Goal: Information Seeking & Learning: Learn about a topic

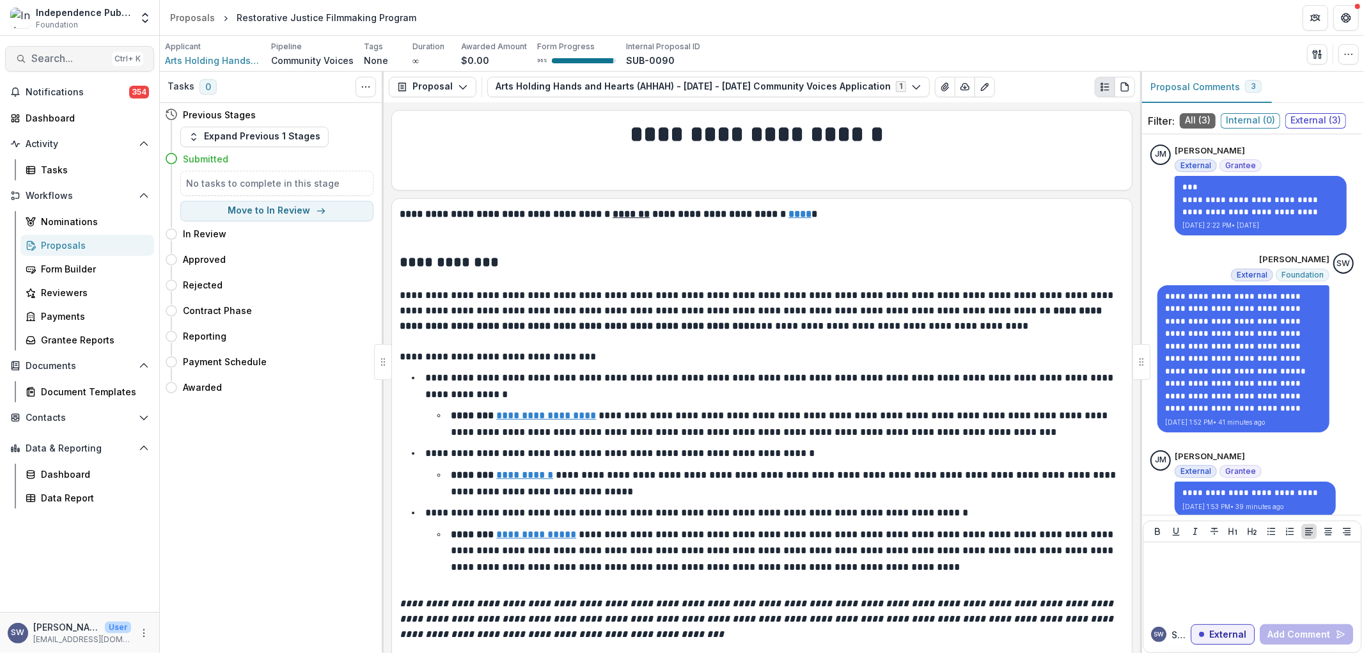
click at [62, 56] on span "Search..." at bounding box center [68, 58] width 75 height 12
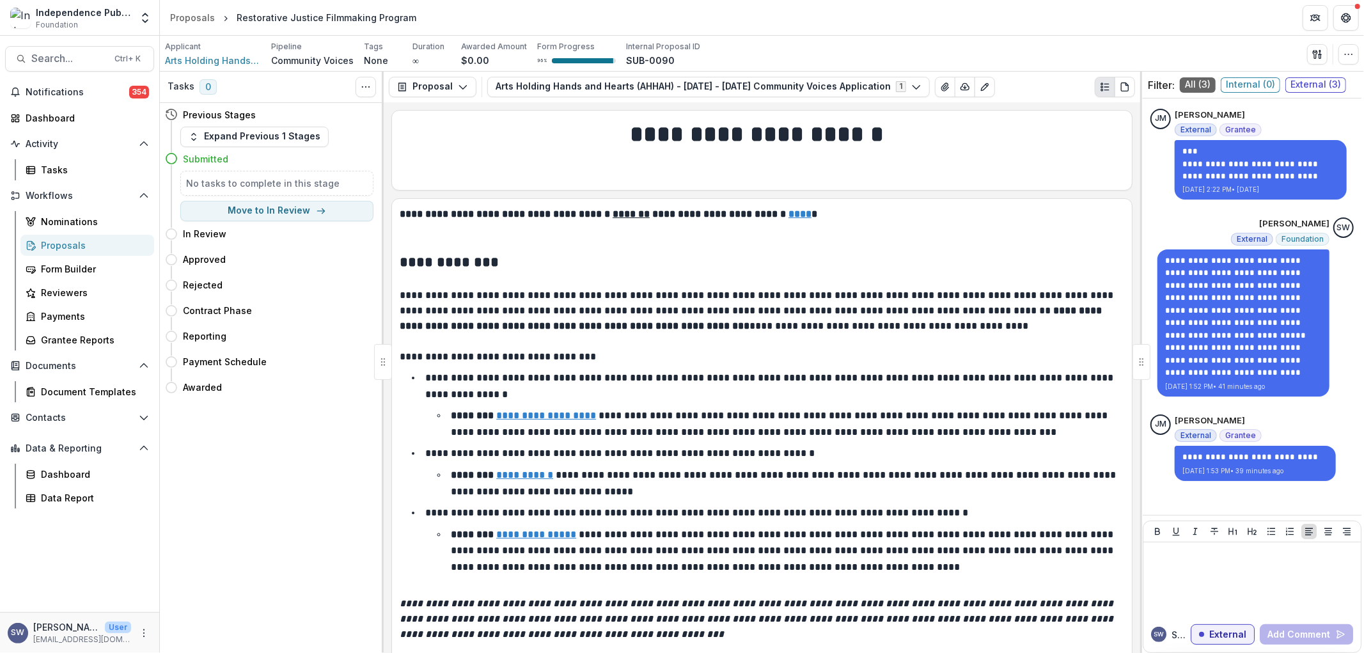
type input "********"
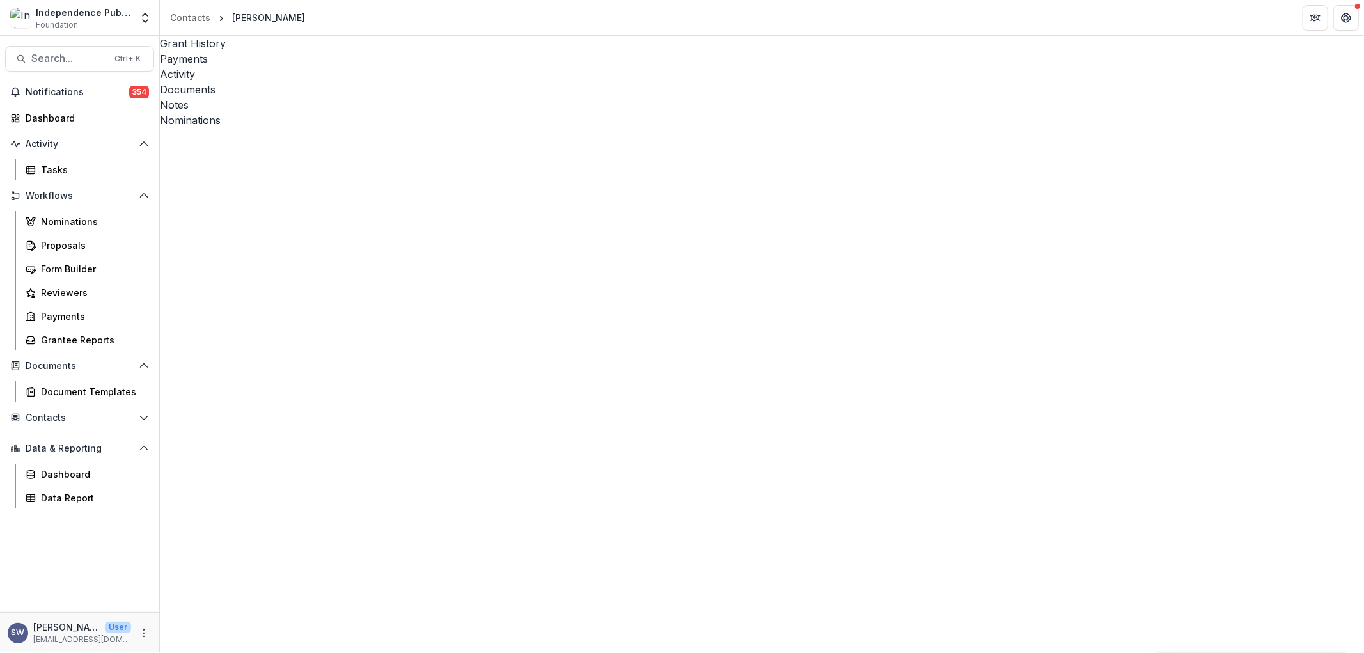
click at [424, 97] on div "Notes" at bounding box center [762, 104] width 1204 height 15
click at [393, 82] on div "Documents" at bounding box center [762, 89] width 1204 height 15
click at [10, 652] on icon "Close" at bounding box center [5, 662] width 10 height 10
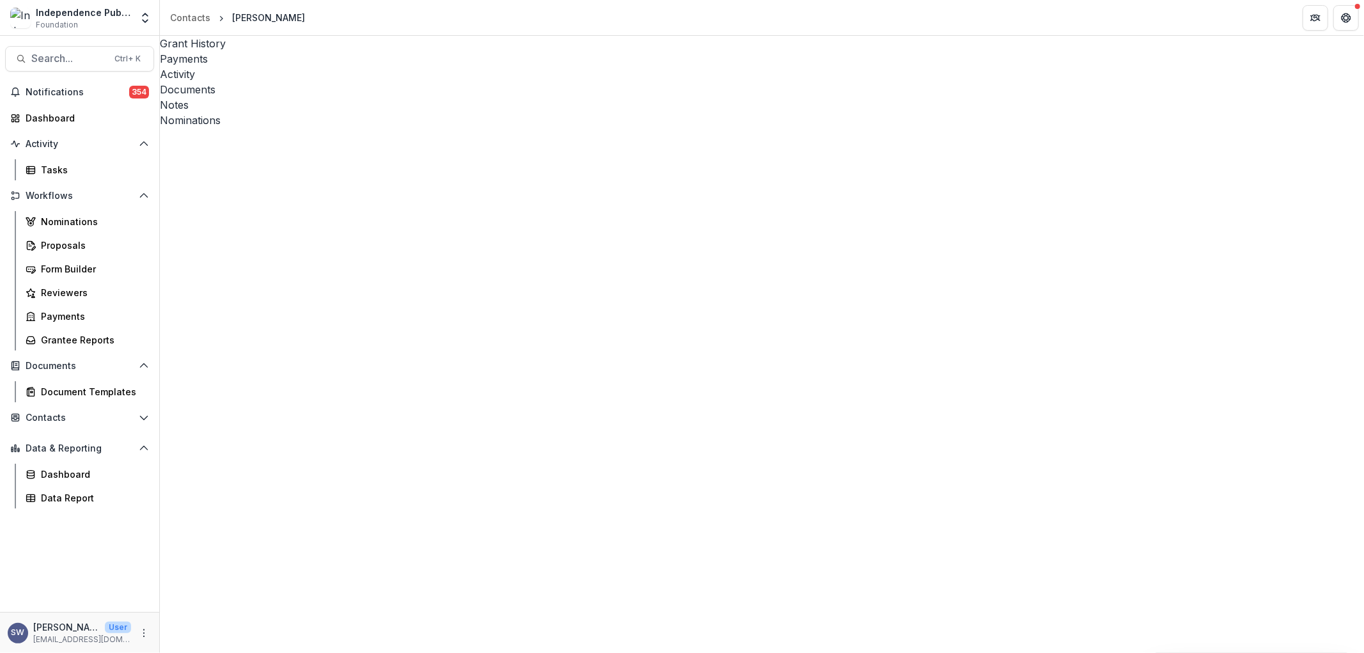
click at [212, 45] on div "Grant History" at bounding box center [762, 43] width 1204 height 15
drag, startPoint x: 374, startPoint y: 417, endPoint x: 452, endPoint y: 72, distance: 353.4
click at [79, 51] on button "Search... Ctrl + K" at bounding box center [79, 59] width 149 height 26
type input "*"
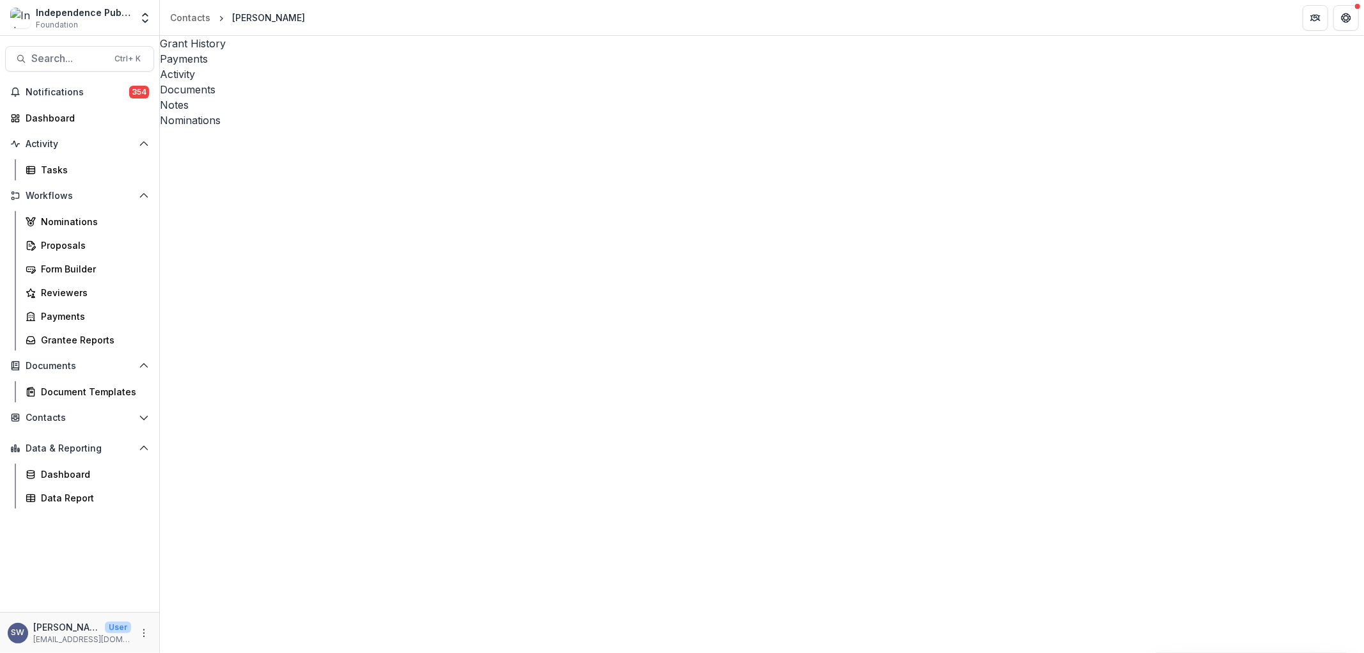
type input "**********"
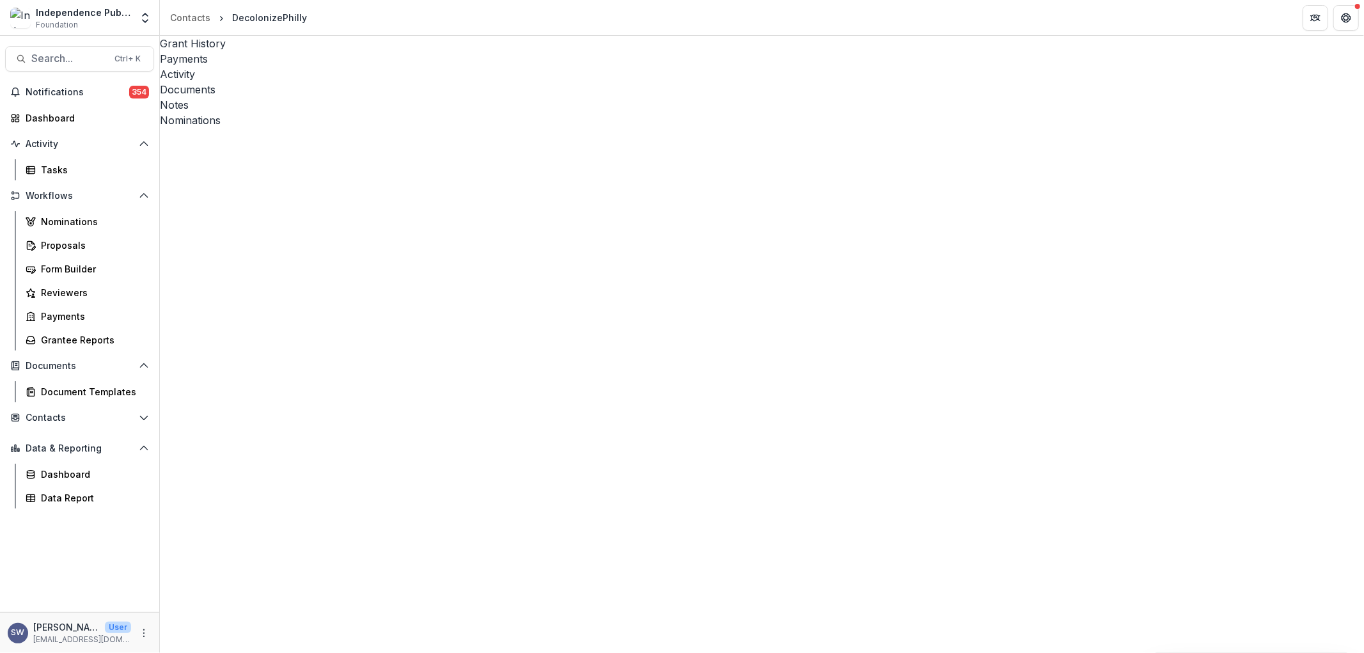
click at [141, 640] on button "More" at bounding box center [143, 633] width 15 height 15
click at [221, 600] on link "User Settings" at bounding box center [227, 606] width 137 height 21
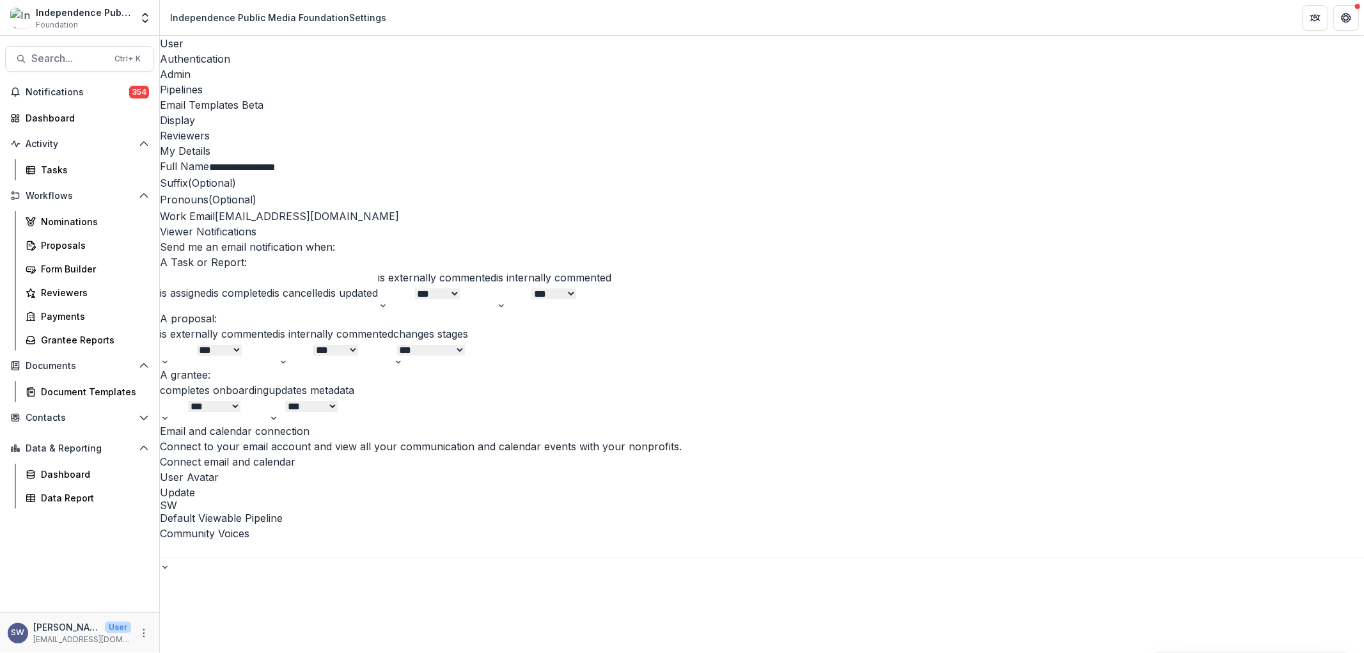
click at [304, 67] on div "Admin" at bounding box center [762, 74] width 1204 height 15
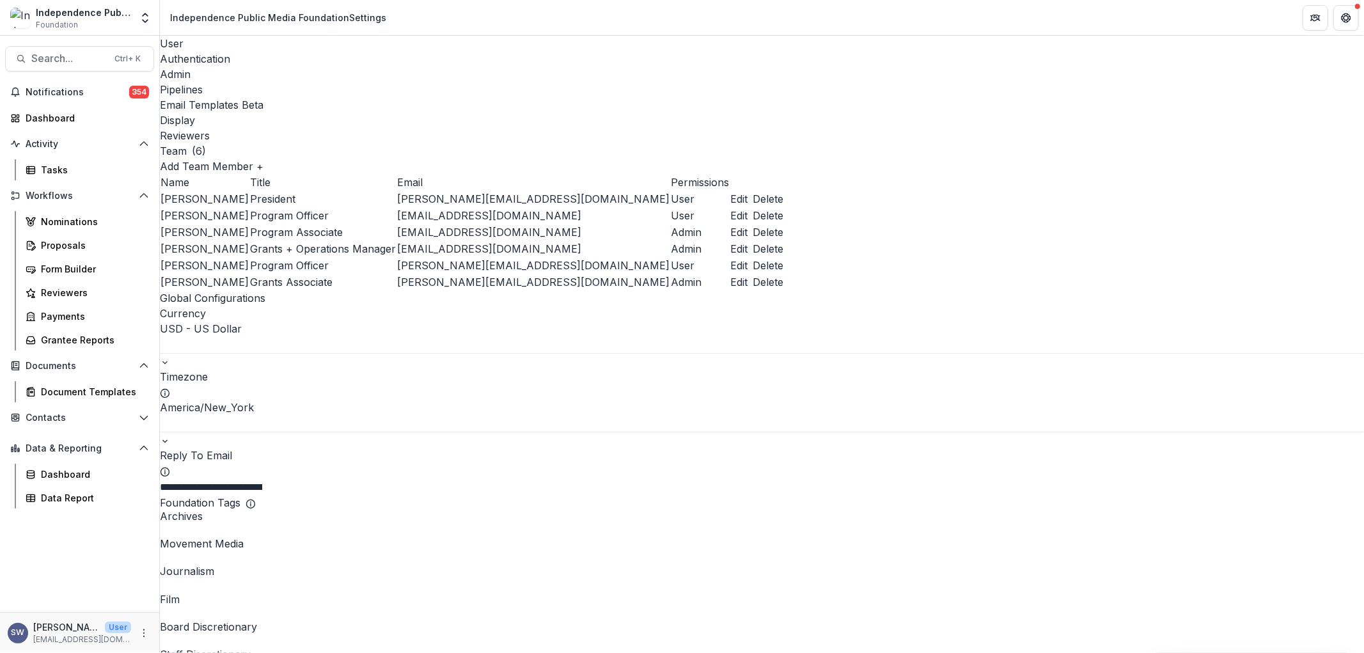
scroll to position [1137, 0]
drag, startPoint x: 241, startPoint y: 423, endPoint x: 250, endPoint y: 413, distance: 14.0
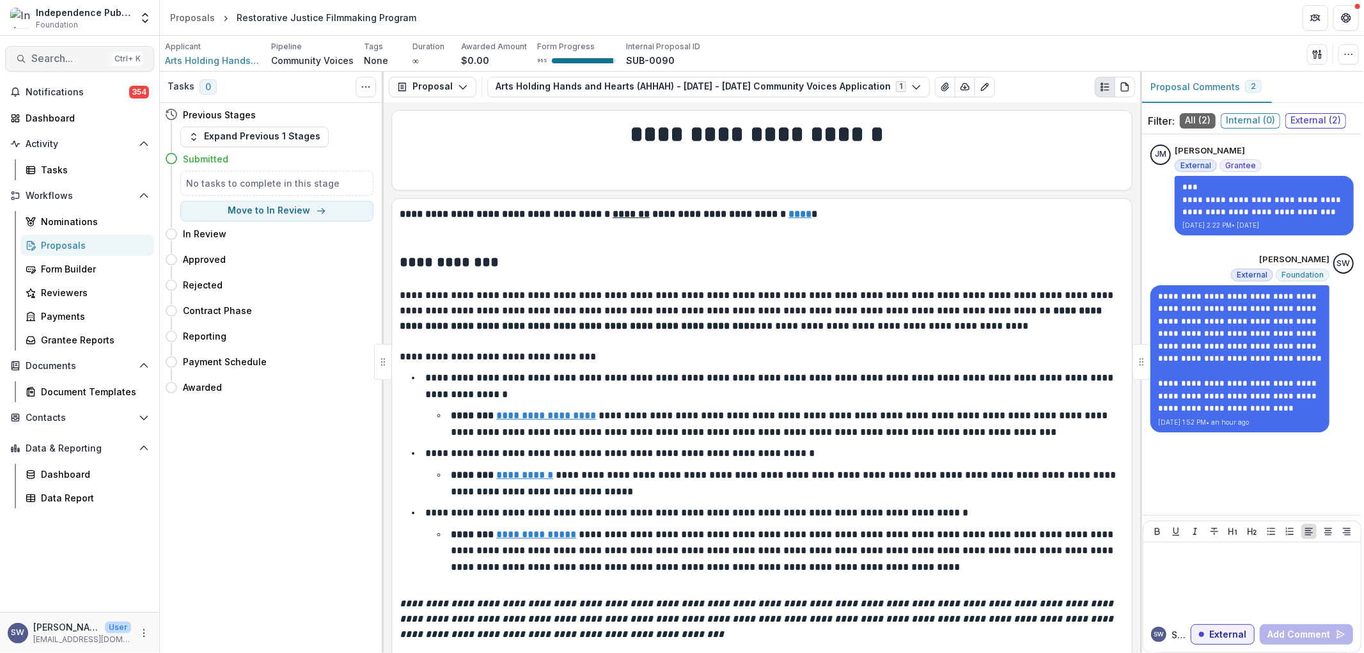
scroll to position [3499, 0]
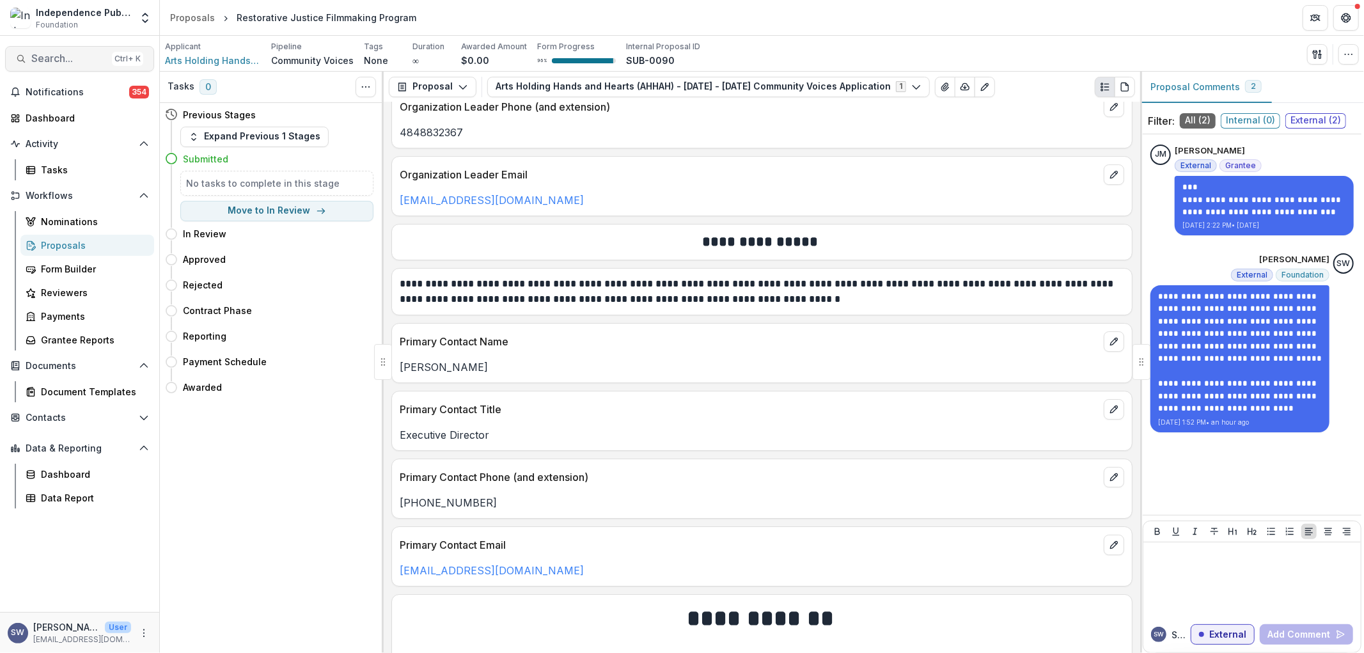
click at [59, 59] on span "Search..." at bounding box center [68, 58] width 75 height 12
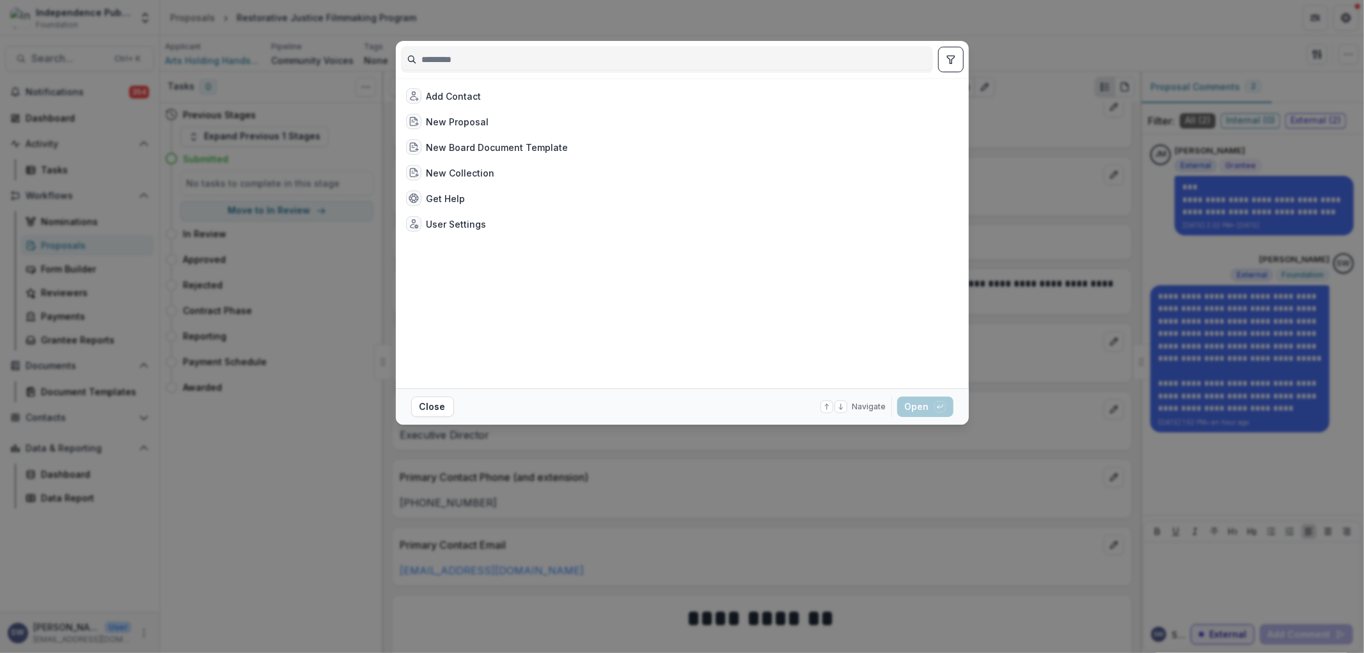
click at [443, 53] on input at bounding box center [667, 59] width 531 height 20
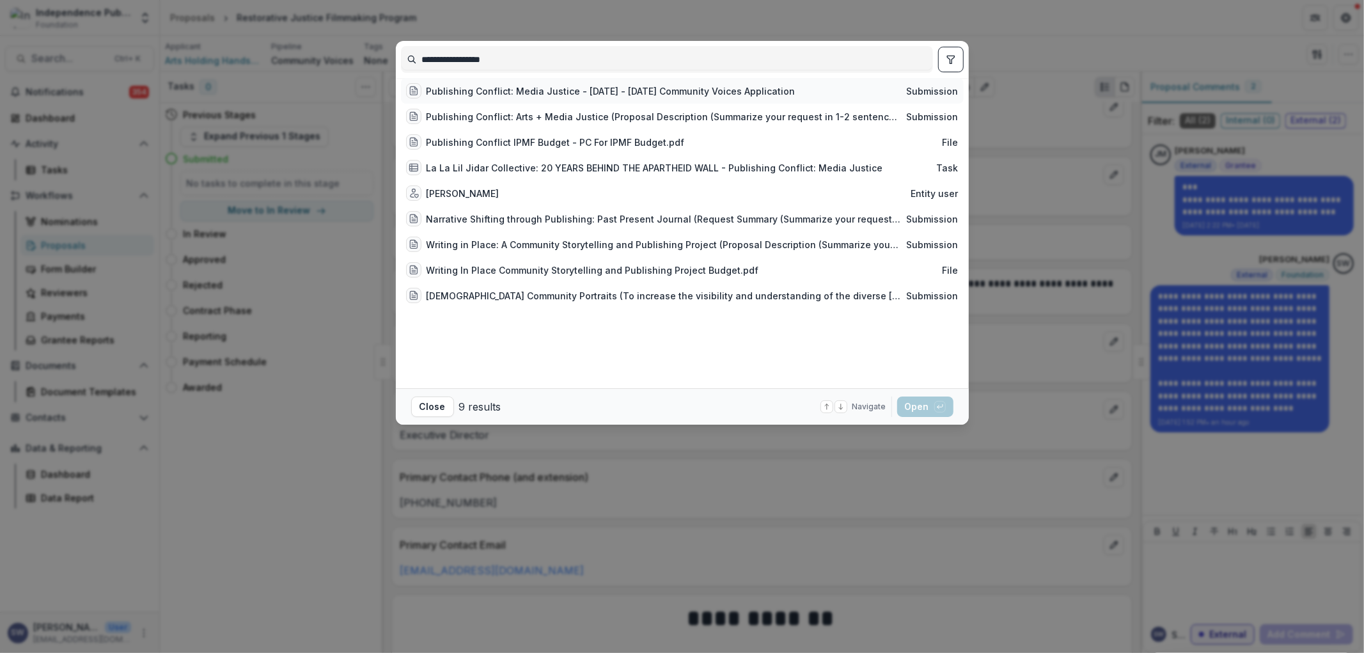
type input "**********"
click at [680, 87] on div "Publishing Conflict: Media Justice - [DATE] - [DATE] Community Voices Applicati…" at bounding box center [682, 91] width 563 height 26
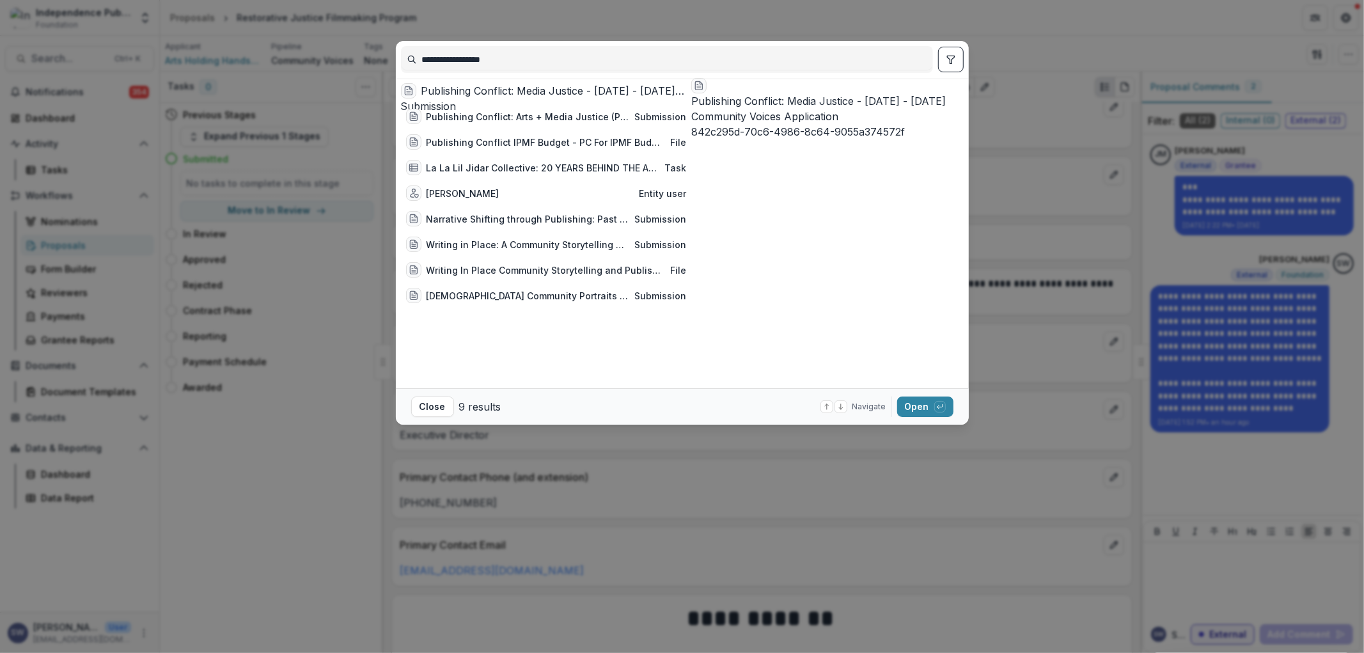
click at [494, 85] on div "Publishing Conflict: Media Justice - [DATE] - [DATE] Community Voices Applicati…" at bounding box center [544, 98] width 286 height 31
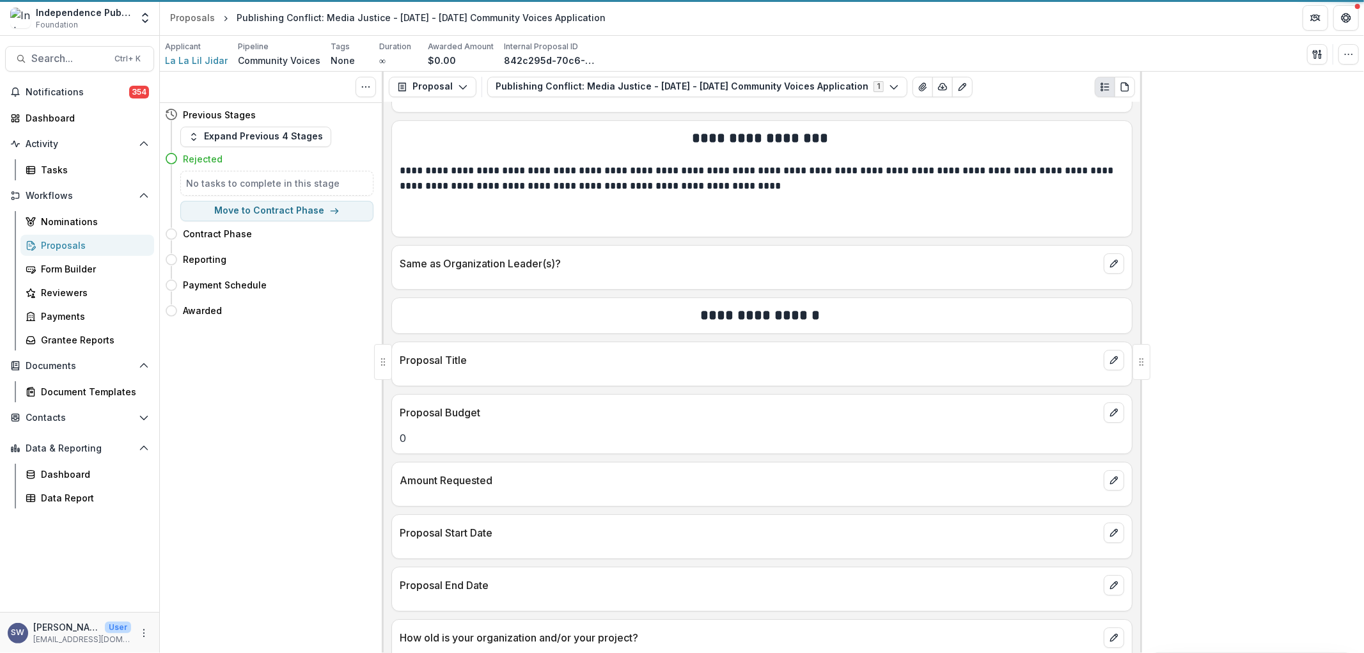
scroll to position [4888, 0]
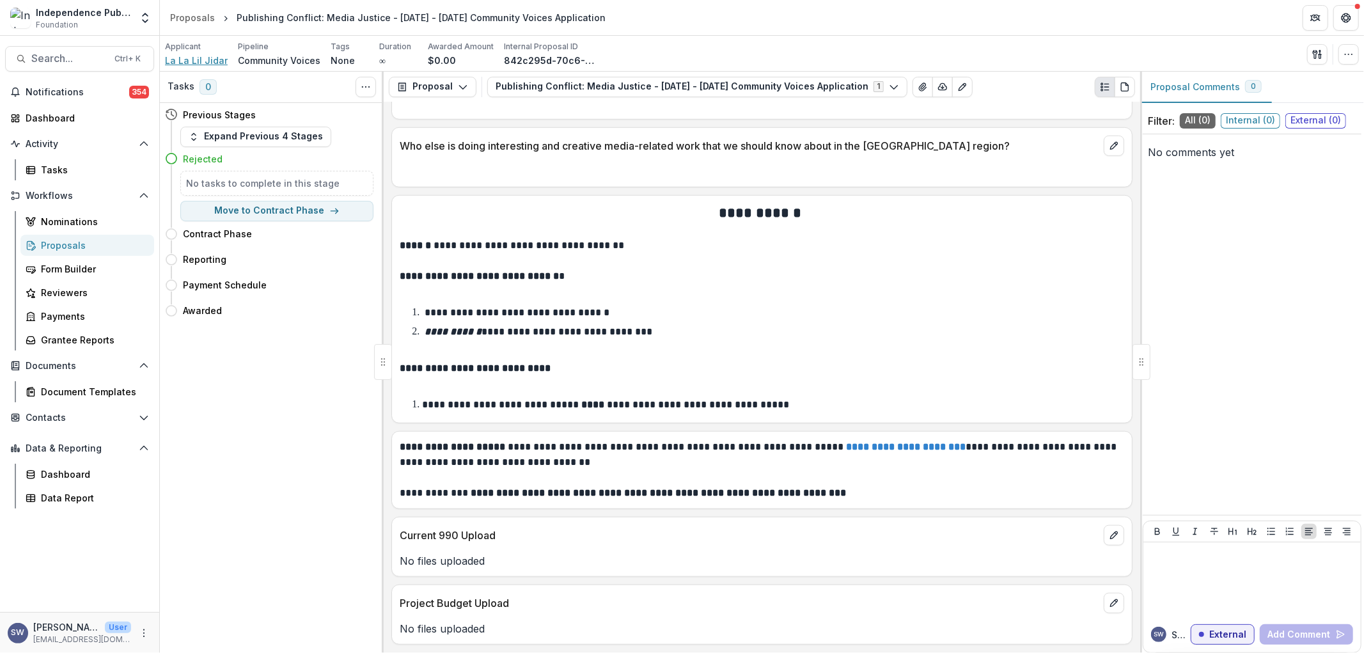
click at [180, 60] on span "La La Lil Jidar" at bounding box center [196, 60] width 63 height 13
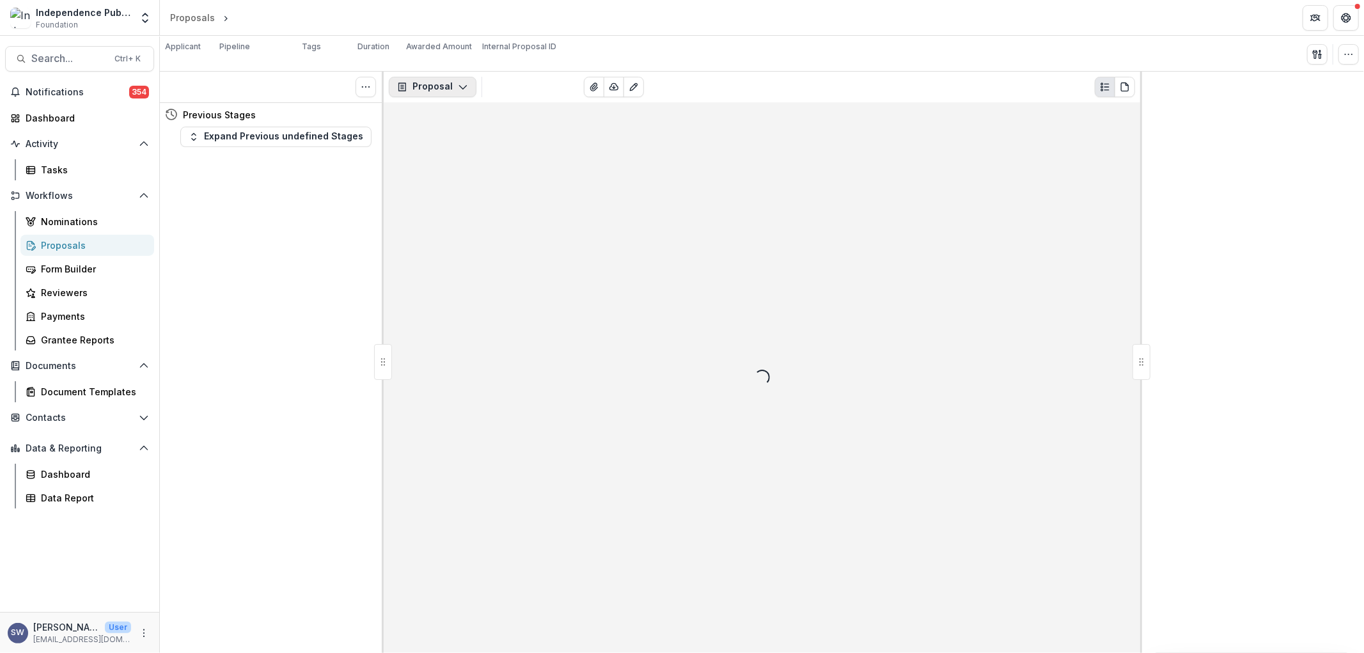
click at [462, 86] on icon "button" at bounding box center [463, 87] width 10 height 10
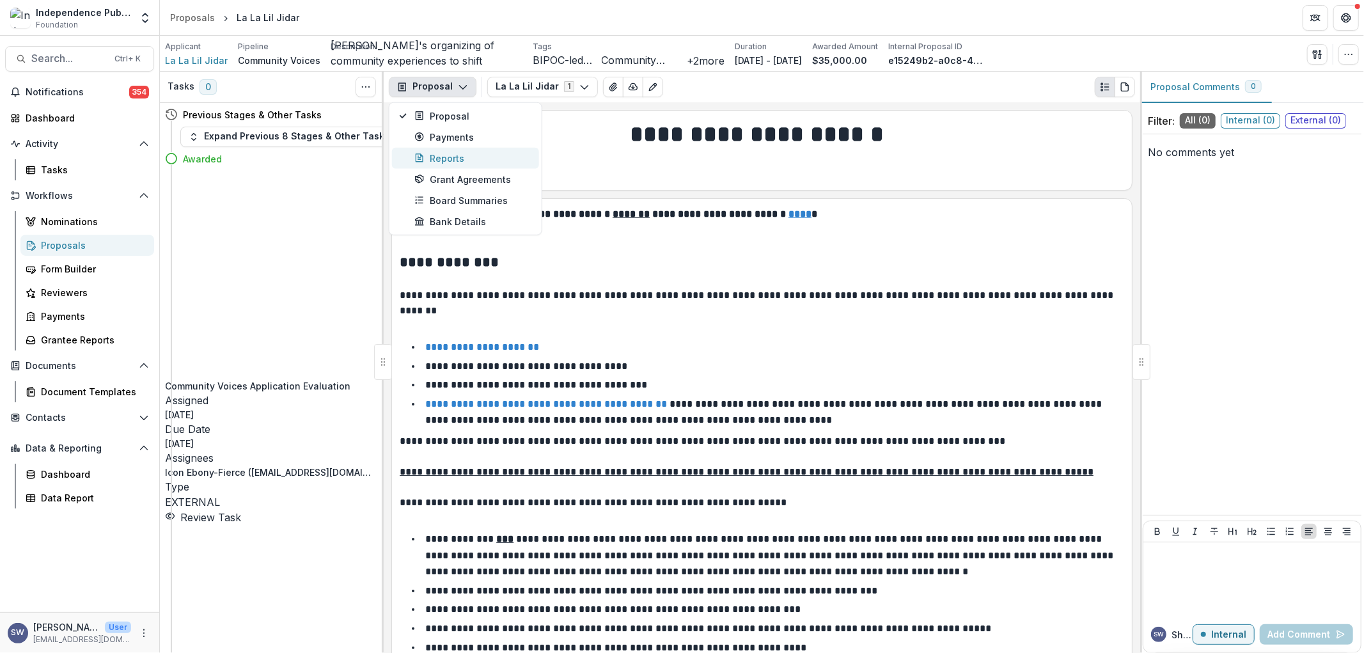
click at [446, 157] on div "Reports" at bounding box center [473, 157] width 117 height 13
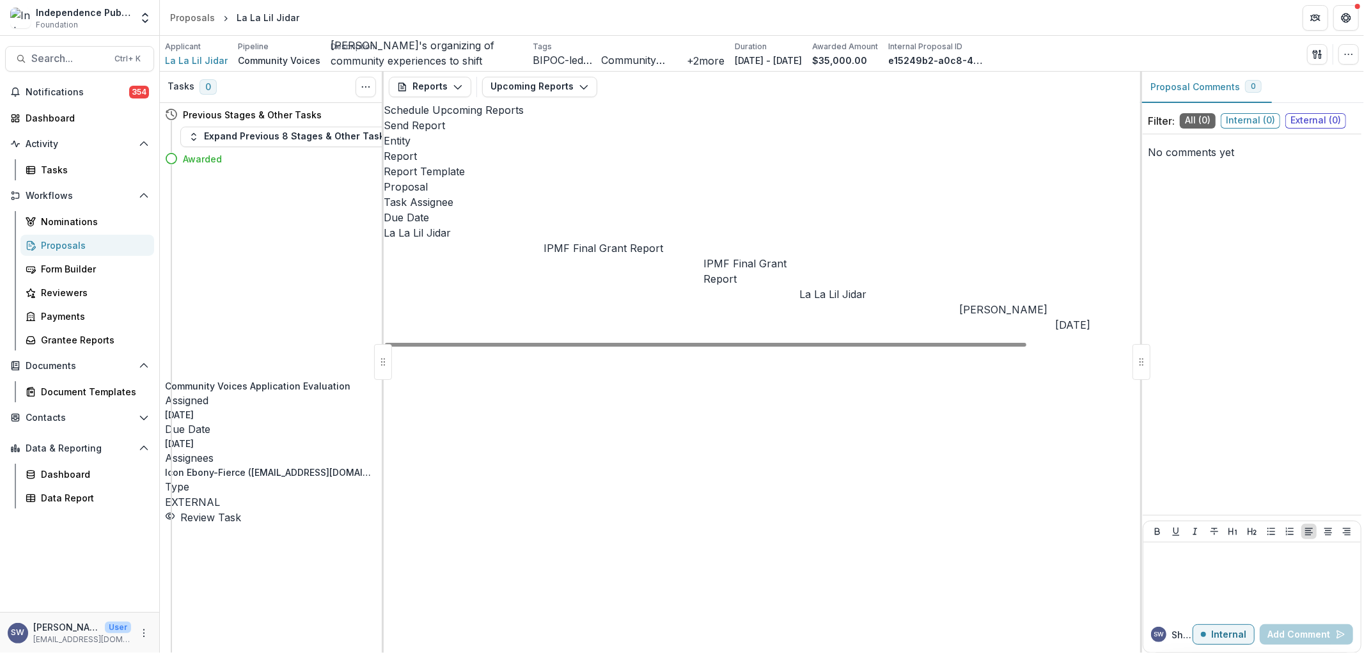
drag, startPoint x: 961, startPoint y: 358, endPoint x: 977, endPoint y: 346, distance: 20.6
click at [37, 342] on link "Grantee Reports" at bounding box center [87, 339] width 134 height 21
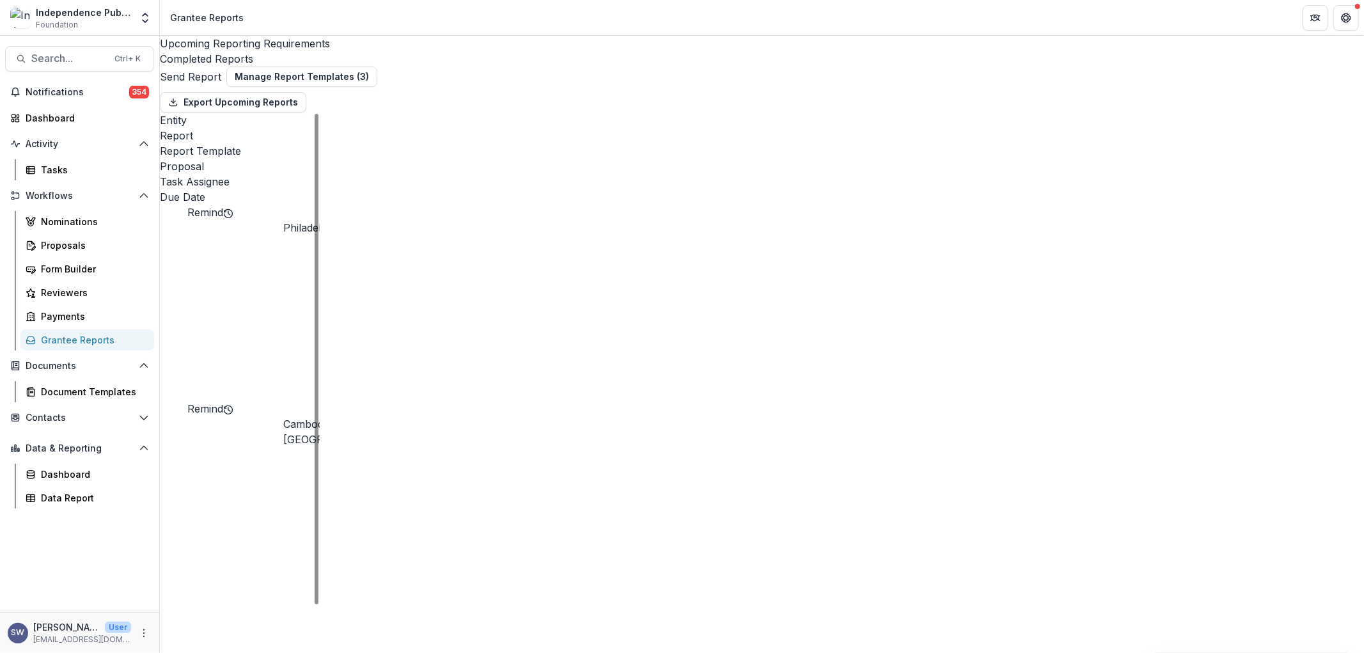
click at [320, 128] on div "Entity" at bounding box center [240, 120] width 160 height 15
click at [335, 183] on input at bounding box center [345, 175] width 102 height 15
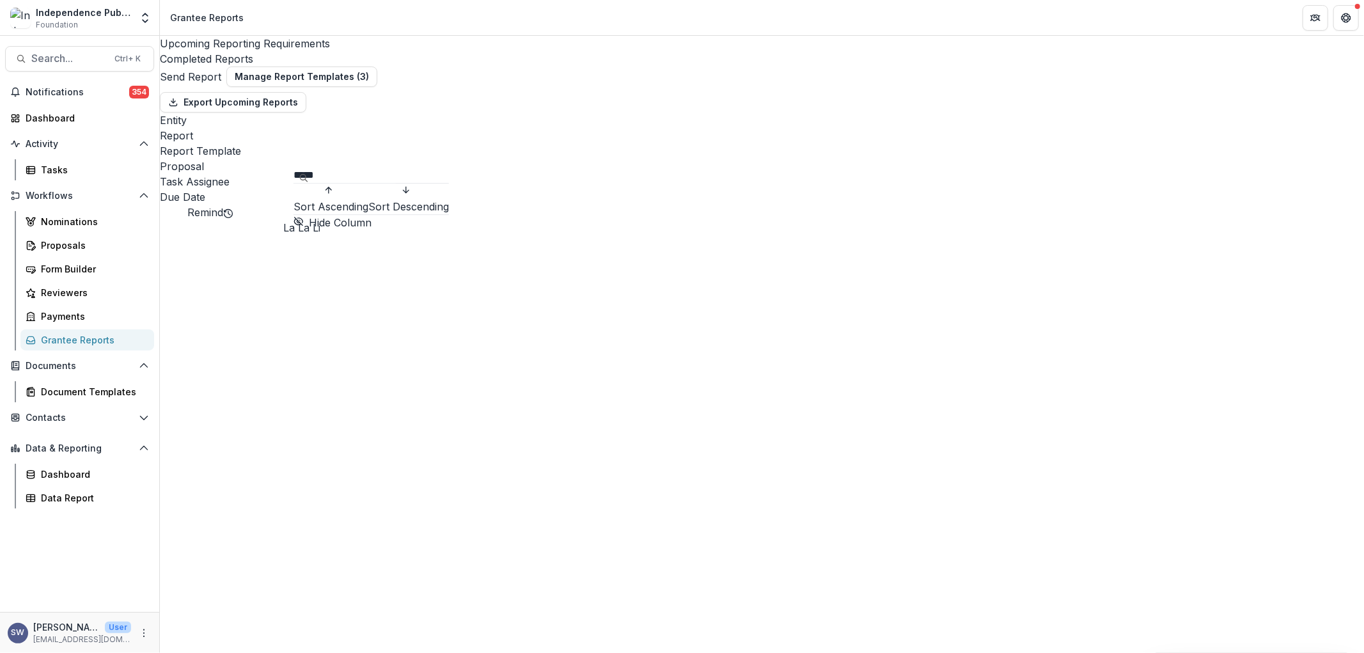
type input "*****"
click at [780, 486] on div "Upcoming Reporting Requirements Completed Reports Send Report Manage Report Tem…" at bounding box center [762, 344] width 1204 height 617
